Goal: Find specific page/section: Find specific page/section

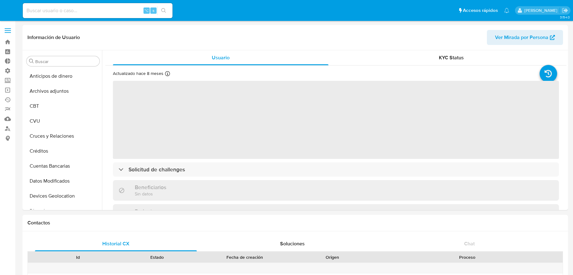
select select "10"
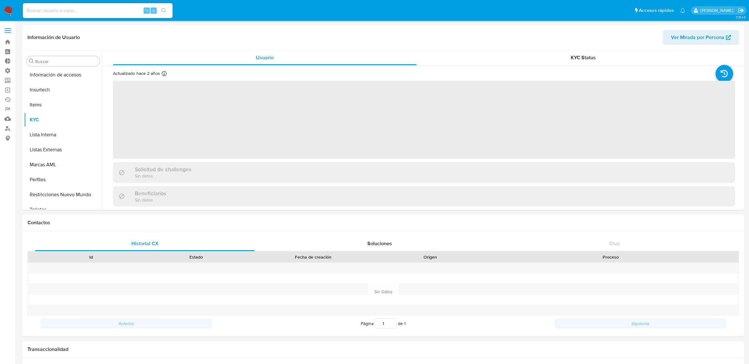
scroll to position [278, 0]
click at [105, 16] on div "⌥ s" at bounding box center [98, 10] width 150 height 15
click at [105, 11] on input at bounding box center [98, 11] width 150 height 8
paste input "68080962"
type input "68080962"
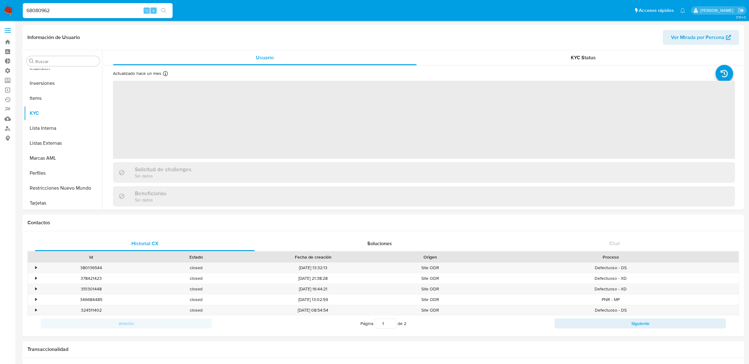
scroll to position [308, 0]
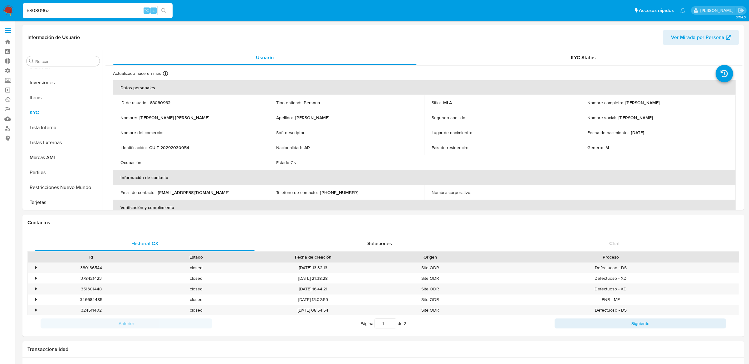
select select "10"
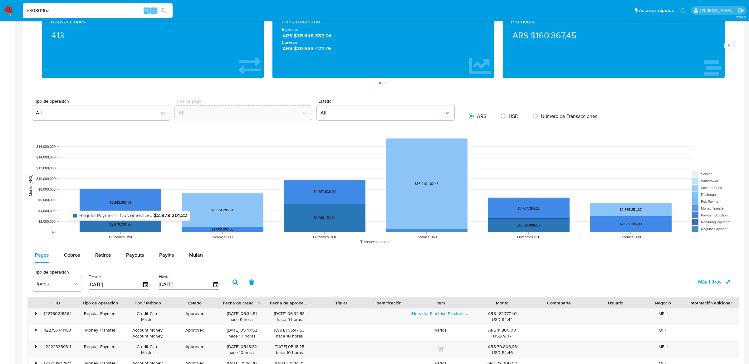
scroll to position [412, 0]
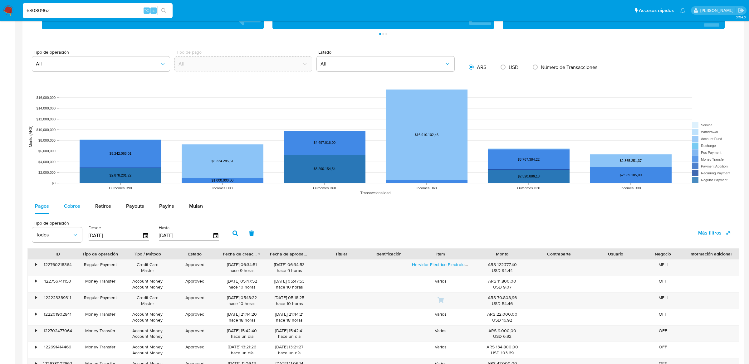
click at [71, 204] on span "Cobros" at bounding box center [72, 205] width 16 height 7
select select "10"
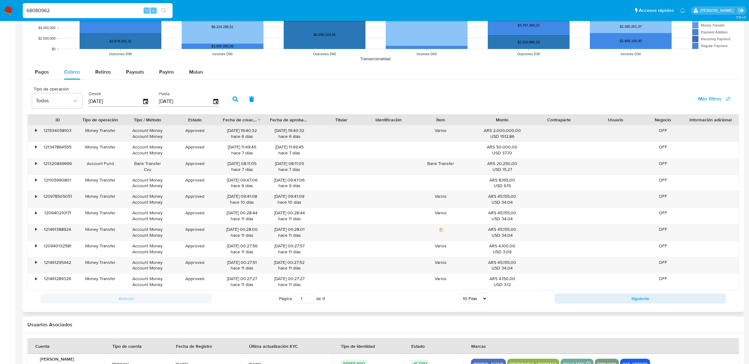
scroll to position [587, 0]
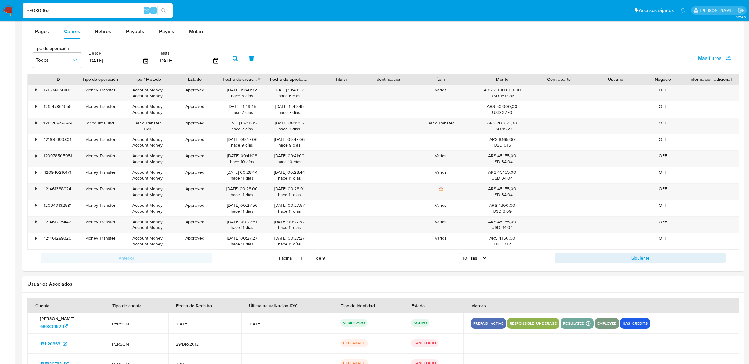
click at [120, 10] on input "68080962" at bounding box center [98, 11] width 150 height 8
paste input "2052122995"
type input "2052122995"
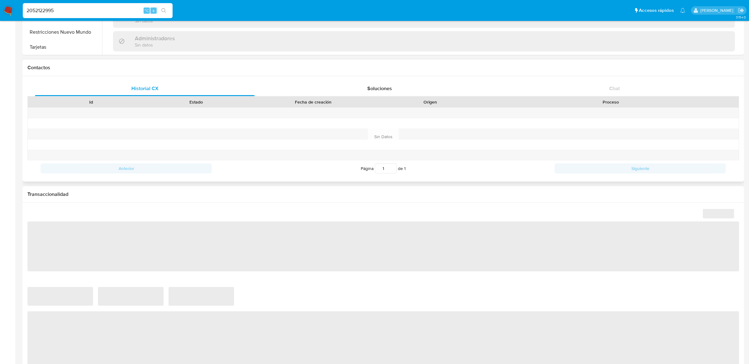
scroll to position [360, 0]
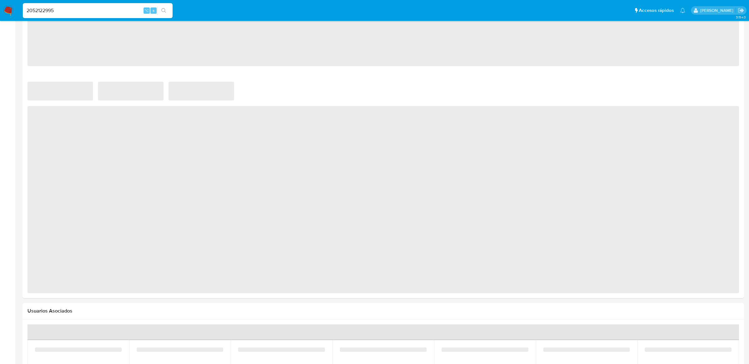
select select "10"
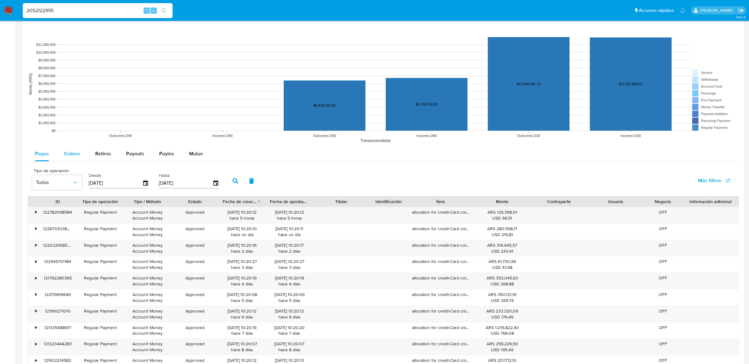
scroll to position [465, 0]
click at [36, 211] on div "•" at bounding box center [36, 212] width 2 height 6
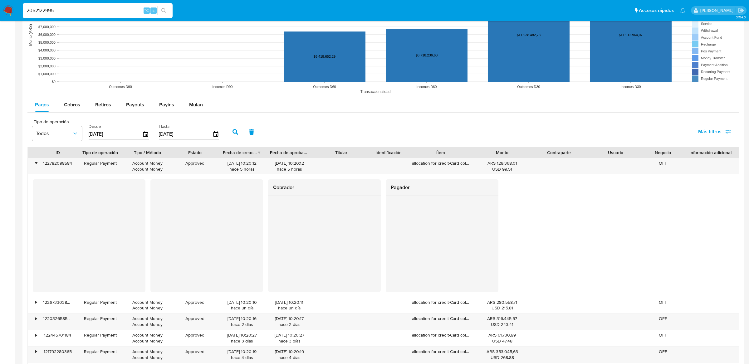
scroll to position [515, 0]
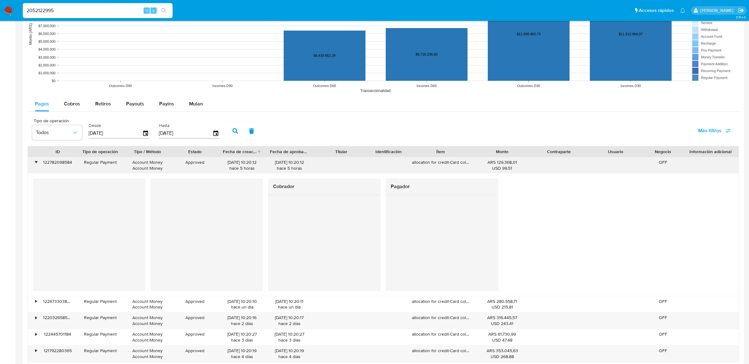
click at [34, 168] on div "•" at bounding box center [33, 165] width 11 height 16
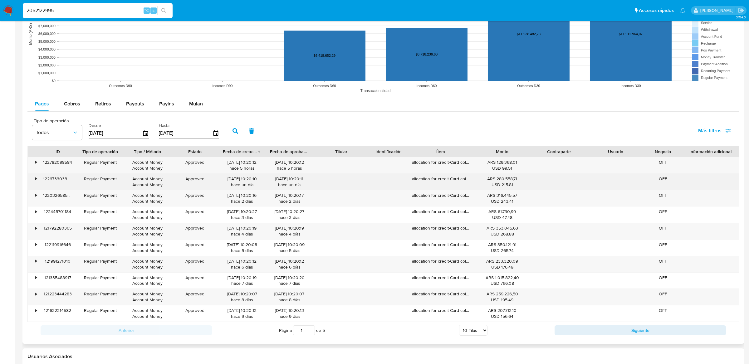
click at [43, 178] on div "122673303806" at bounding box center [58, 182] width 38 height 16
click at [39, 178] on div "122673303806" at bounding box center [58, 182] width 38 height 16
click at [39, 179] on div "122673303806" at bounding box center [58, 182] width 38 height 16
click at [34, 179] on div "•" at bounding box center [33, 182] width 11 height 16
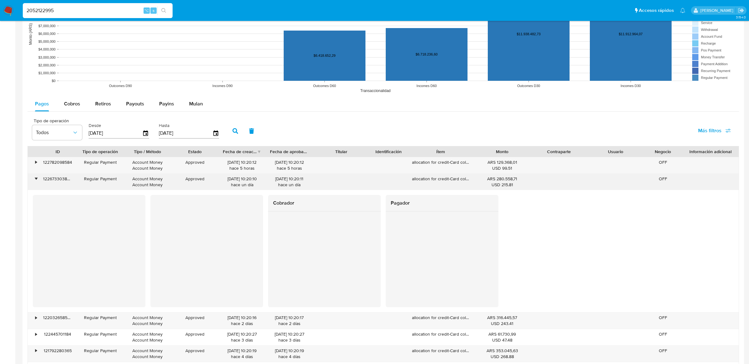
click at [35, 179] on div "•" at bounding box center [36, 179] width 2 height 6
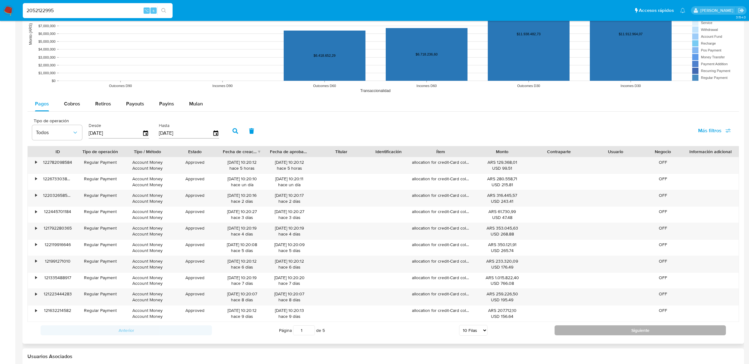
click at [566, 329] on button "Siguiente" at bounding box center [639, 330] width 171 height 10
type input "2"
